Goal: Complete application form

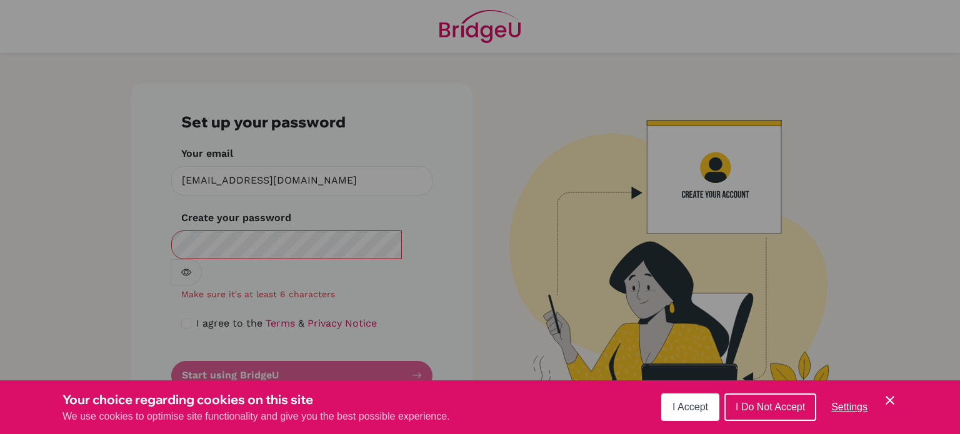
click at [695, 415] on button "I Accept" at bounding box center [690, 408] width 58 height 28
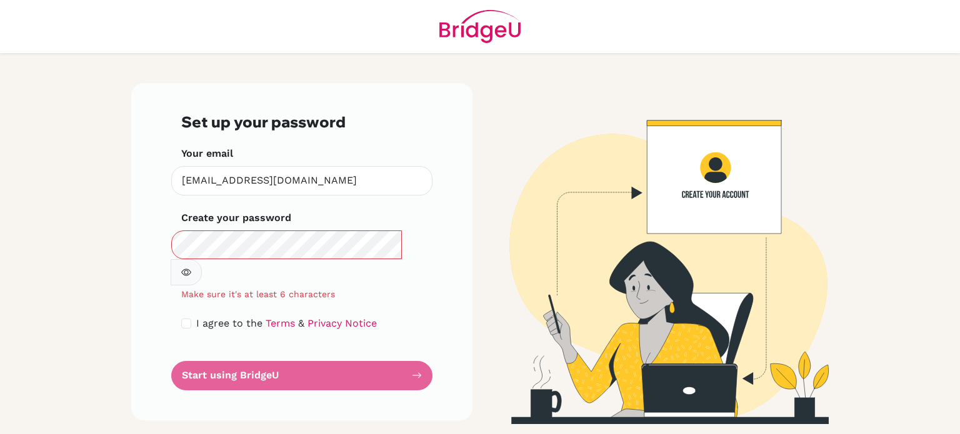
click at [191, 268] on icon "button" at bounding box center [186, 273] width 10 height 10
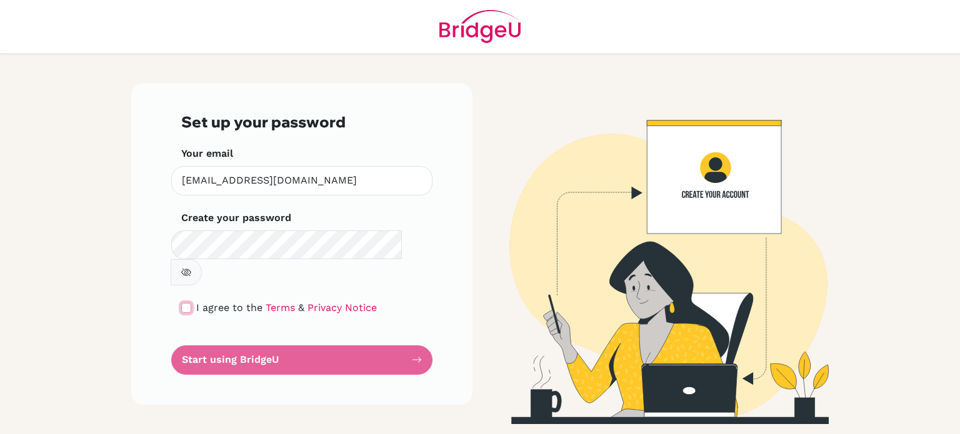
click at [188, 303] on input "checkbox" at bounding box center [186, 308] width 10 height 10
checkbox input "true"
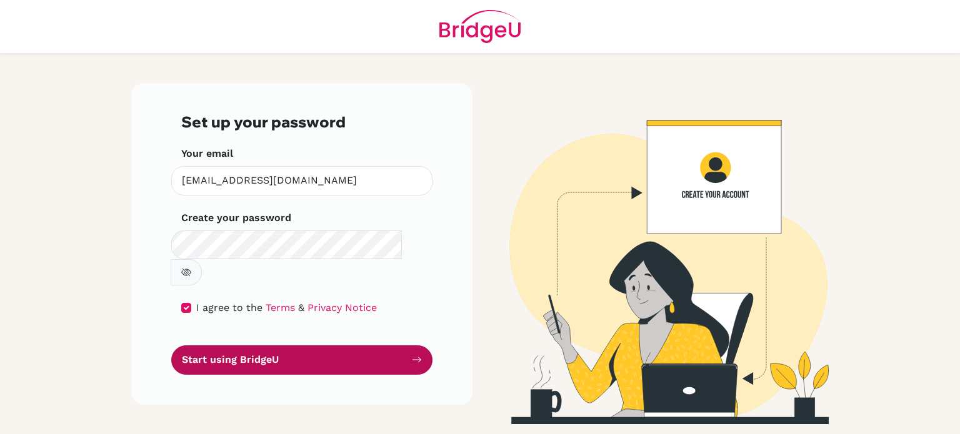
click at [321, 346] on button "Start using BridgeU" at bounding box center [301, 360] width 261 height 29
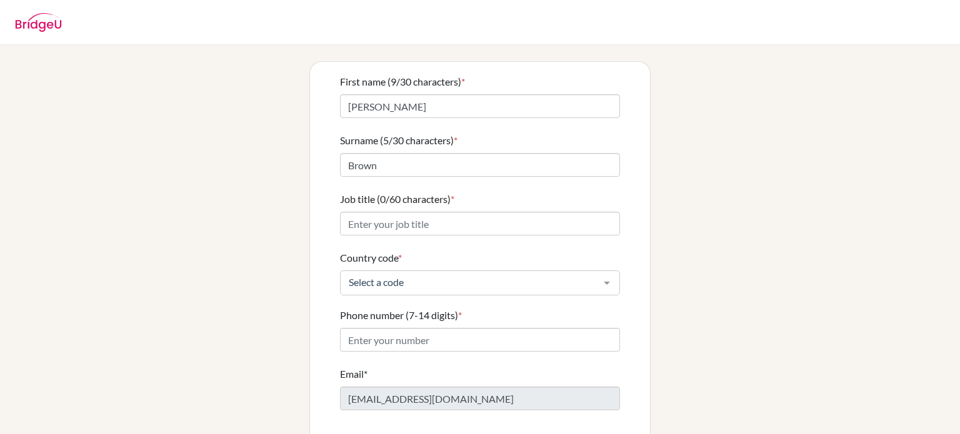
scroll to position [80, 0]
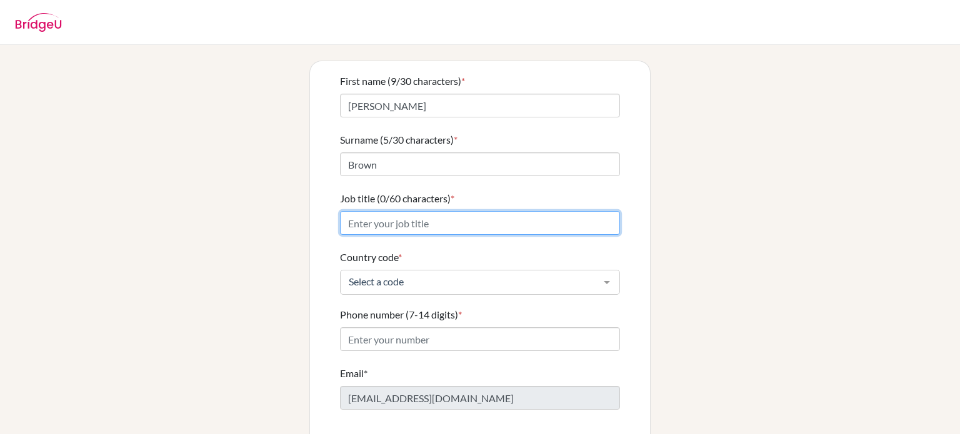
click at [396, 211] on input "Job title (0/60 characters) *" at bounding box center [480, 223] width 280 height 24
type input "Teacher"
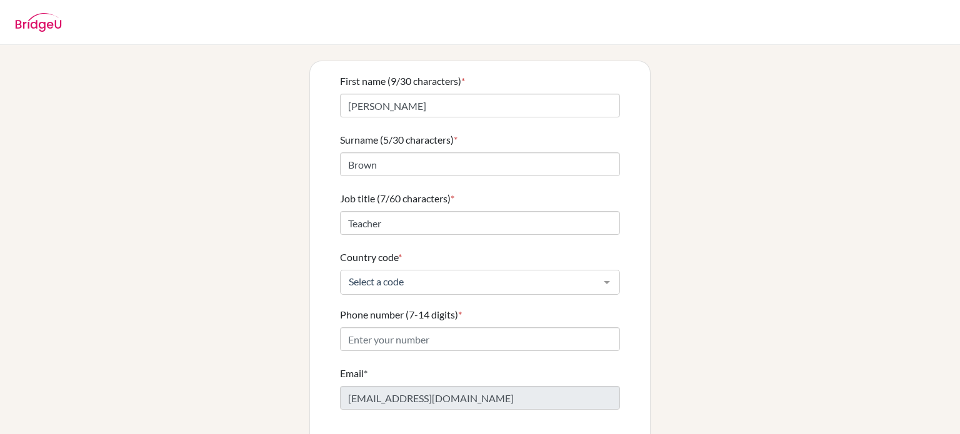
click at [603, 271] on div at bounding box center [606, 283] width 25 height 24
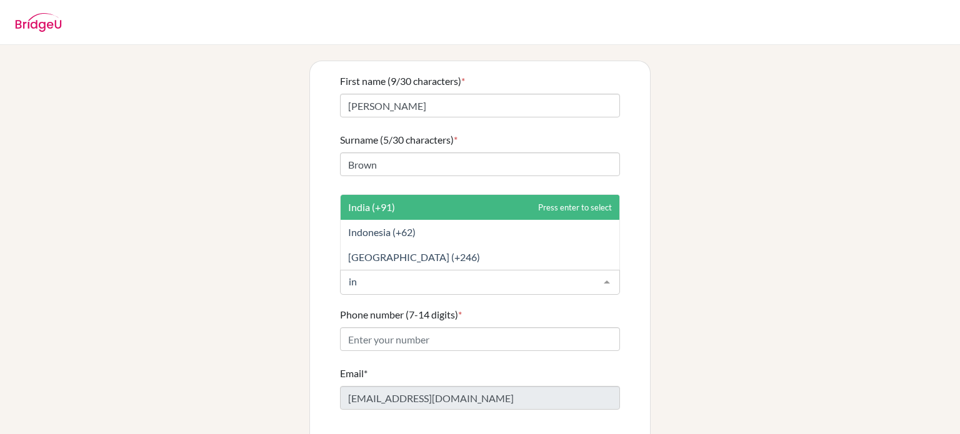
type input "i"
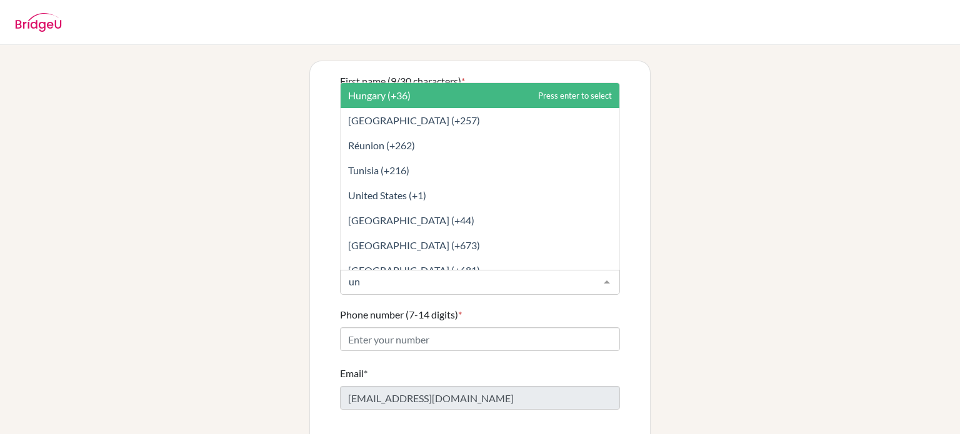
type input "uni"
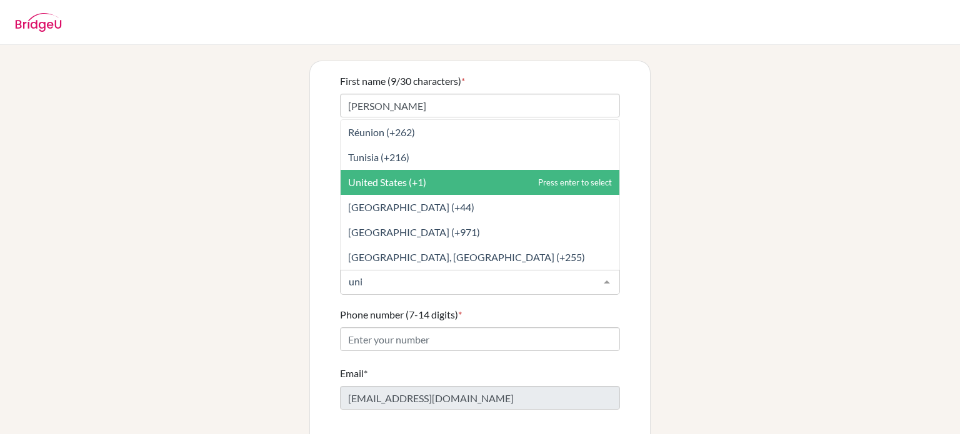
click at [434, 170] on span "United States (+1)" at bounding box center [480, 182] width 279 height 25
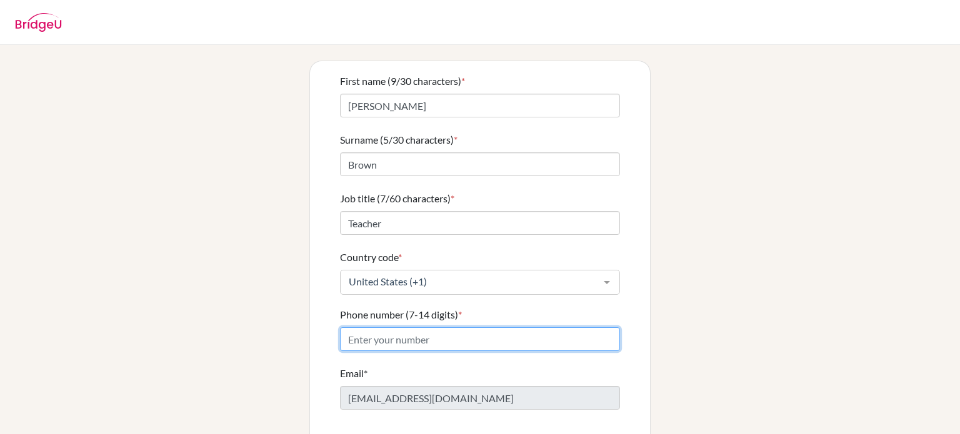
click at [386, 328] on input "Phone number (7-14 digits) *" at bounding box center [480, 340] width 280 height 24
type input "7405165476"
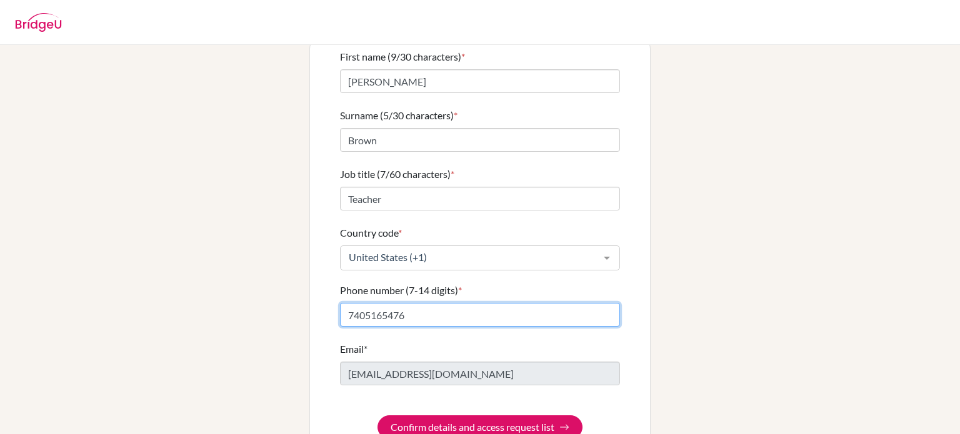
scroll to position [124, 0]
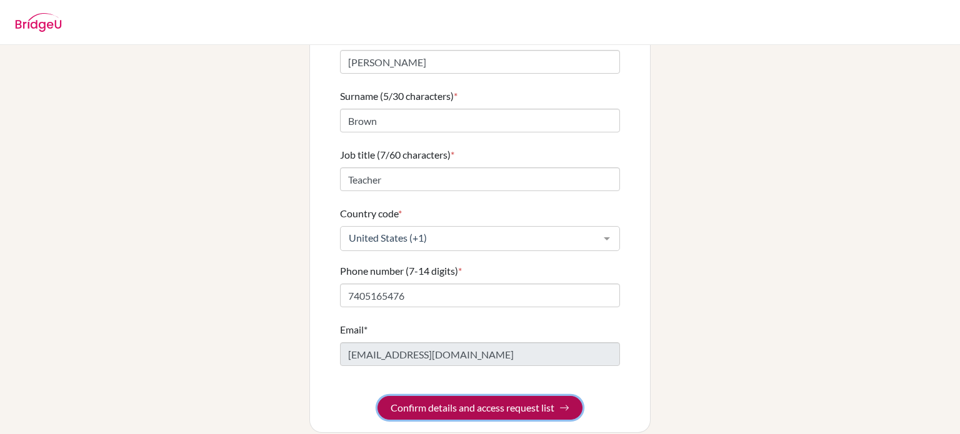
click at [509, 397] on button "Confirm details and access request list" at bounding box center [480, 408] width 205 height 24
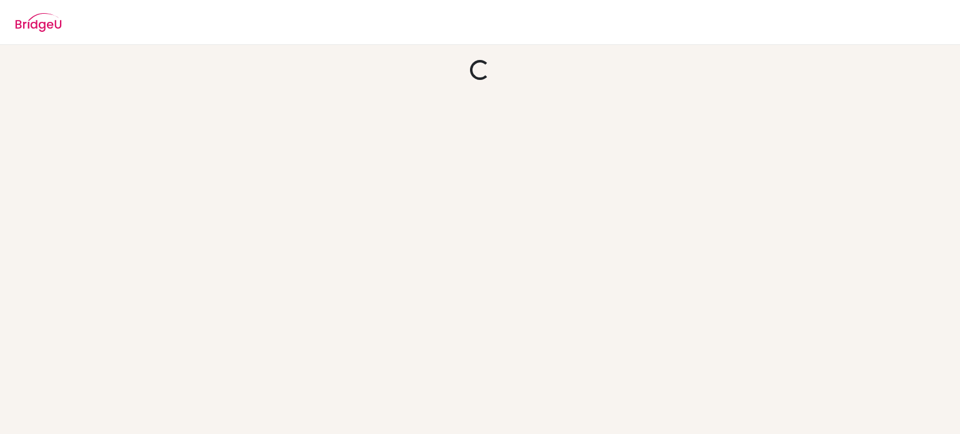
scroll to position [0, 0]
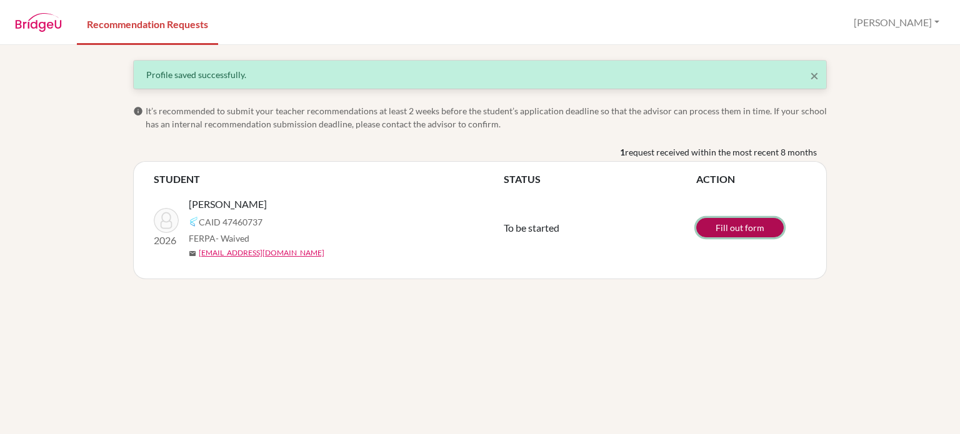
click at [741, 231] on link "Fill out form" at bounding box center [740, 227] width 88 height 19
